Goal: Task Accomplishment & Management: Manage account settings

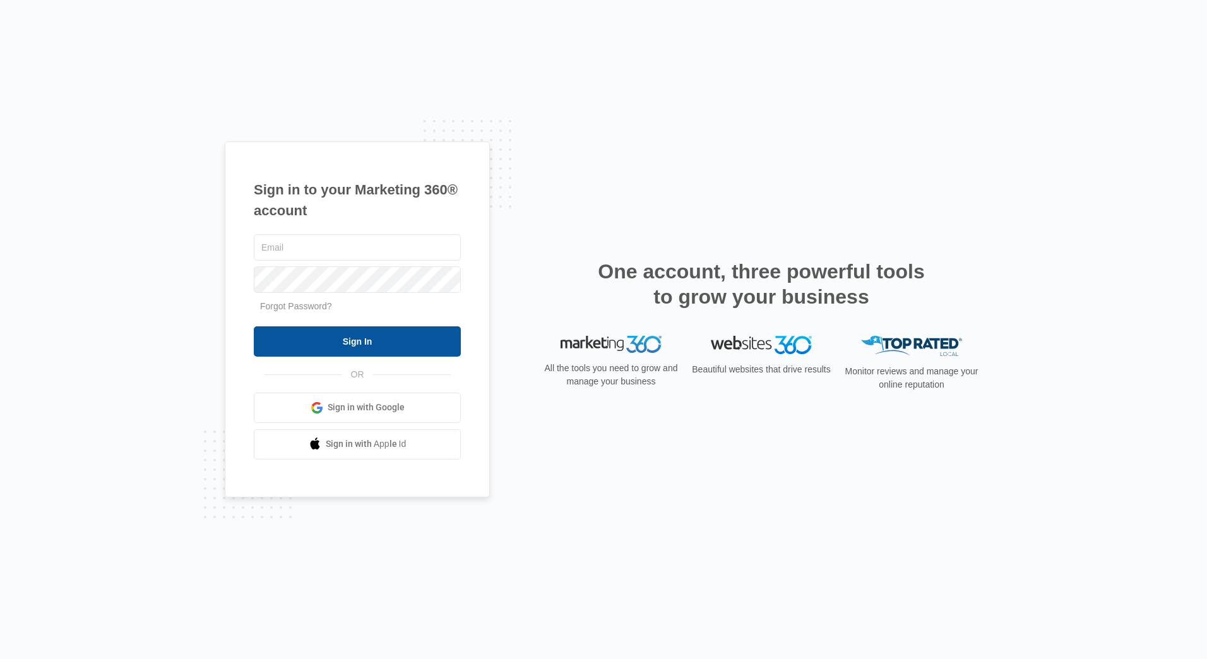
type input "jqueen@mwagpros.com"
click at [343, 345] on input "Sign In" at bounding box center [357, 341] width 207 height 30
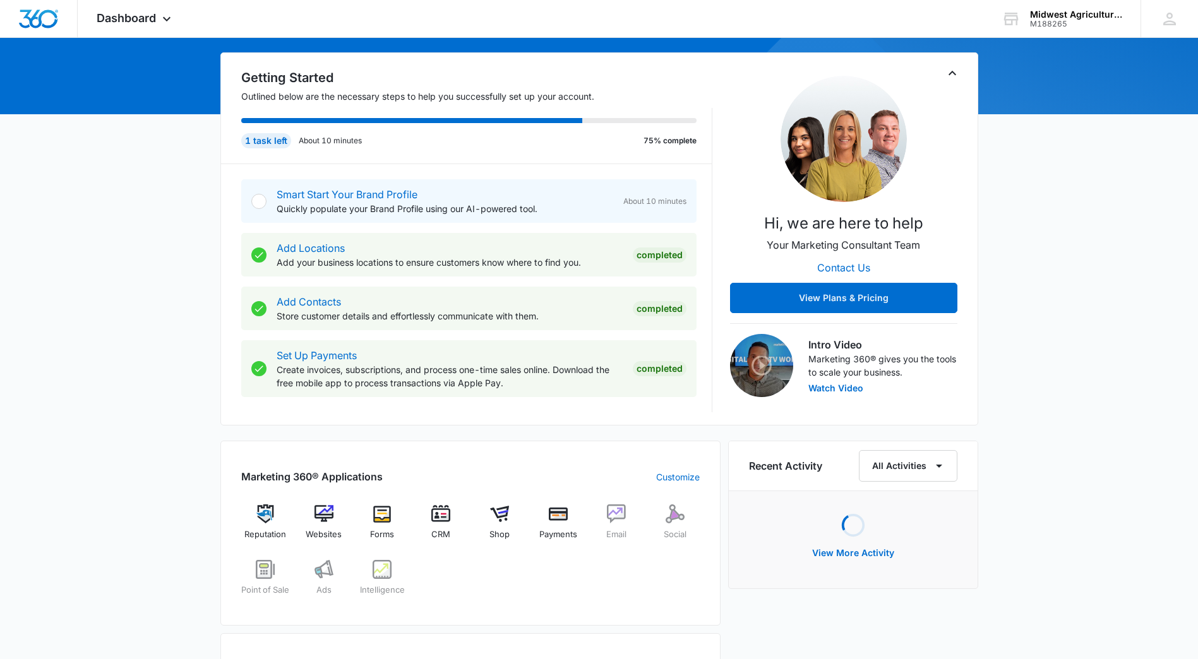
scroll to position [253, 0]
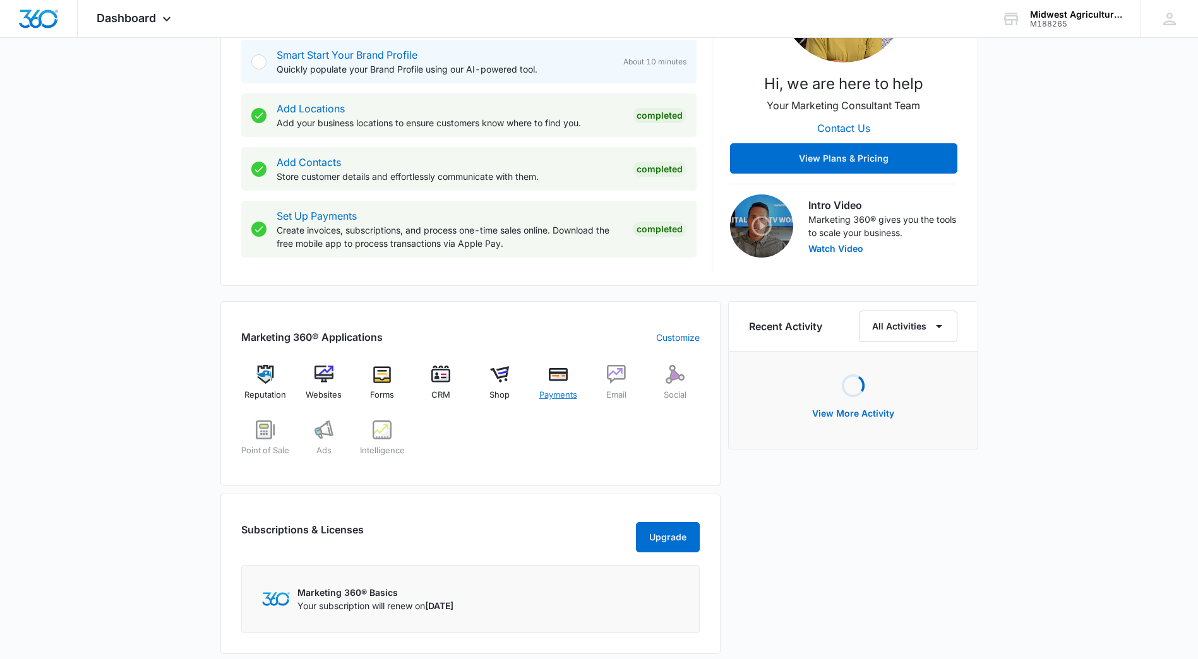
click at [557, 374] on img at bounding box center [558, 374] width 19 height 19
